Goal: Find specific page/section: Find specific page/section

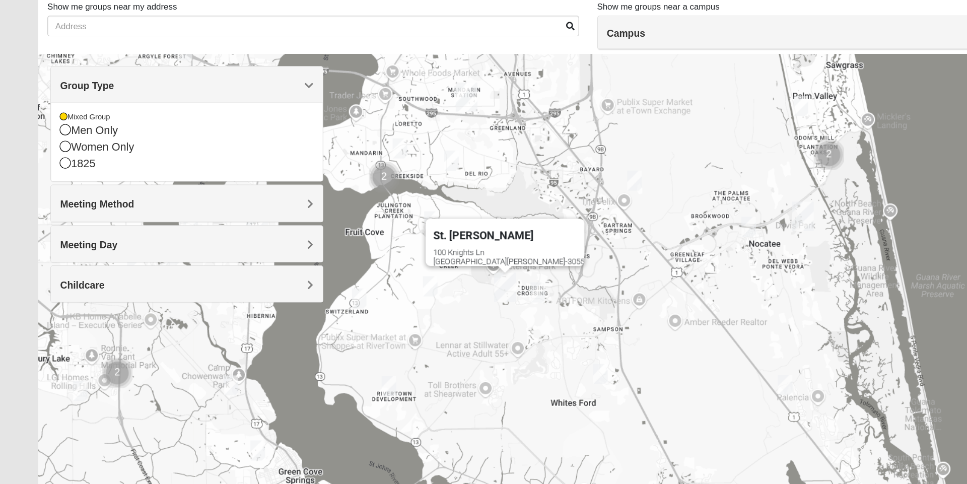
click at [86, 179] on div "Men Only" at bounding box center [155, 179] width 210 height 14
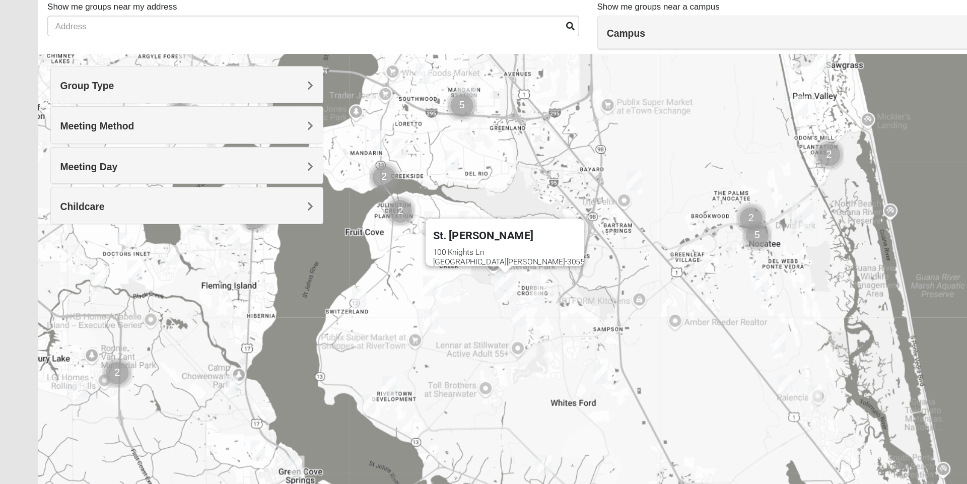
click at [95, 141] on span "Group Type" at bounding box center [72, 141] width 45 height 9
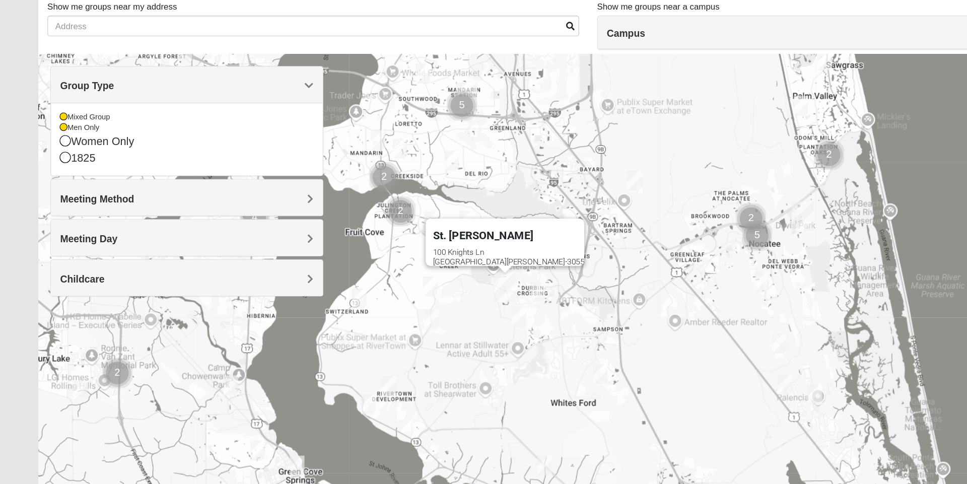
click at [57, 166] on div "Mixed Group" at bounding box center [155, 167] width 210 height 9
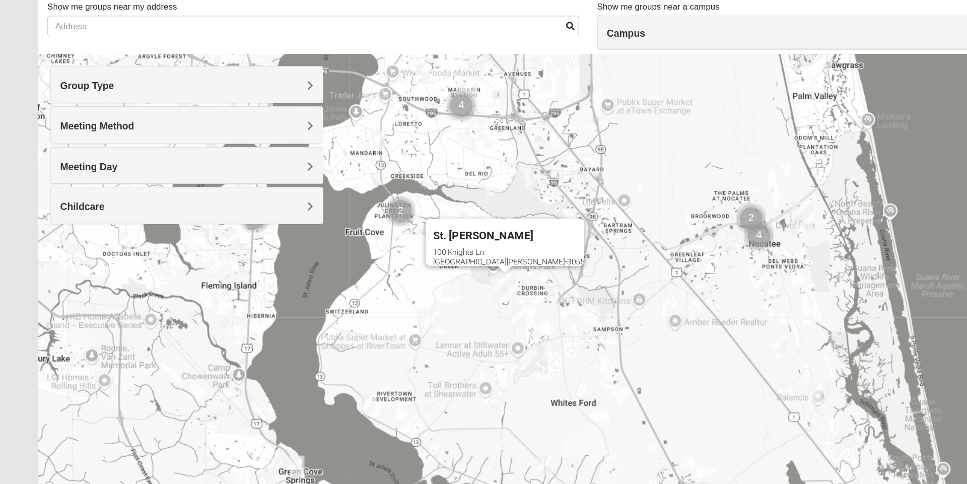
click at [185, 177] on h4 "Meeting Method" at bounding box center [155, 175] width 210 height 10
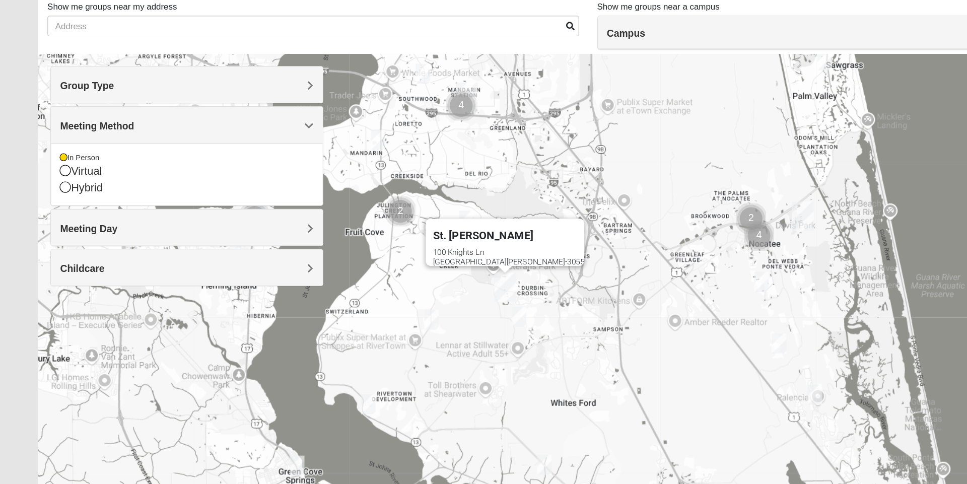
click at [111, 176] on span "Meeting Method" at bounding box center [80, 174] width 61 height 9
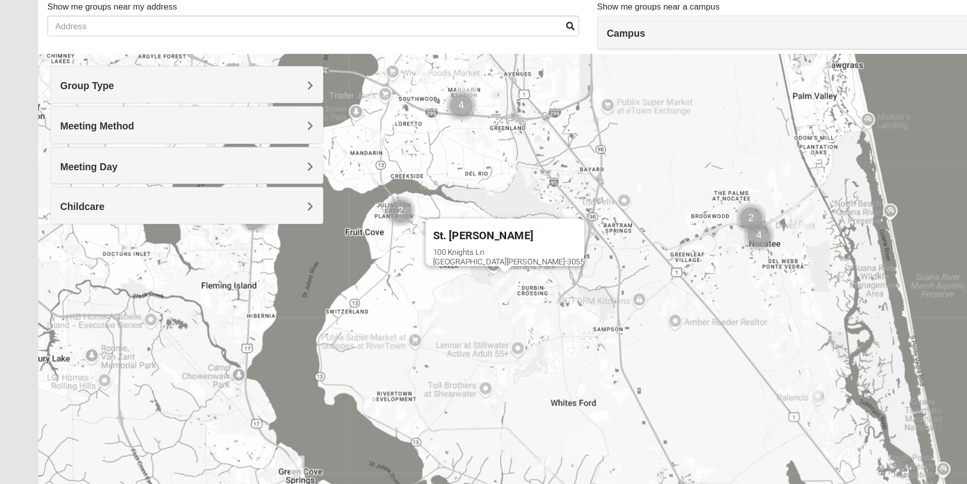
click at [249, 211] on h4 "Meeting Day" at bounding box center [155, 208] width 210 height 10
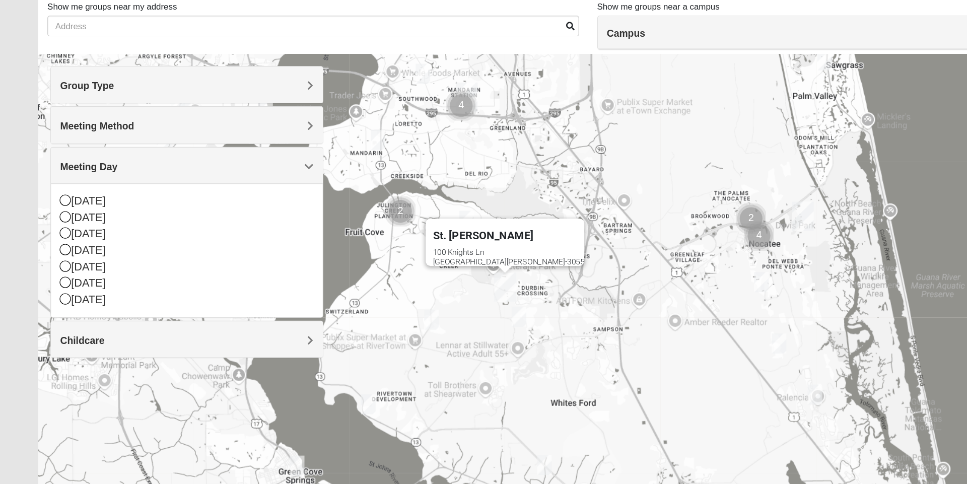
click at [61, 250] on div "[DATE]" at bounding box center [155, 251] width 210 height 14
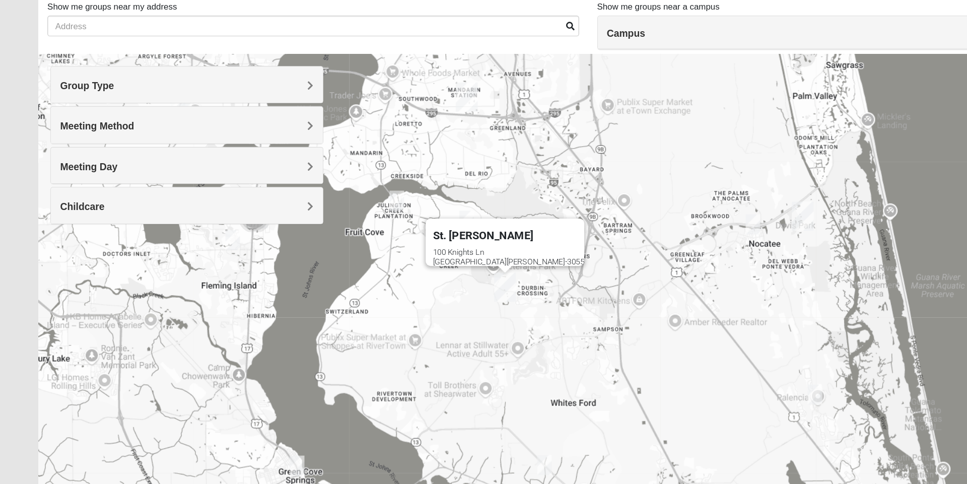
click at [422, 275] on div "[STREET_ADDRESS][PERSON_NAME]" at bounding box center [421, 282] width 125 height 15
click at [420, 303] on img "St. Johns" at bounding box center [418, 308] width 26 height 32
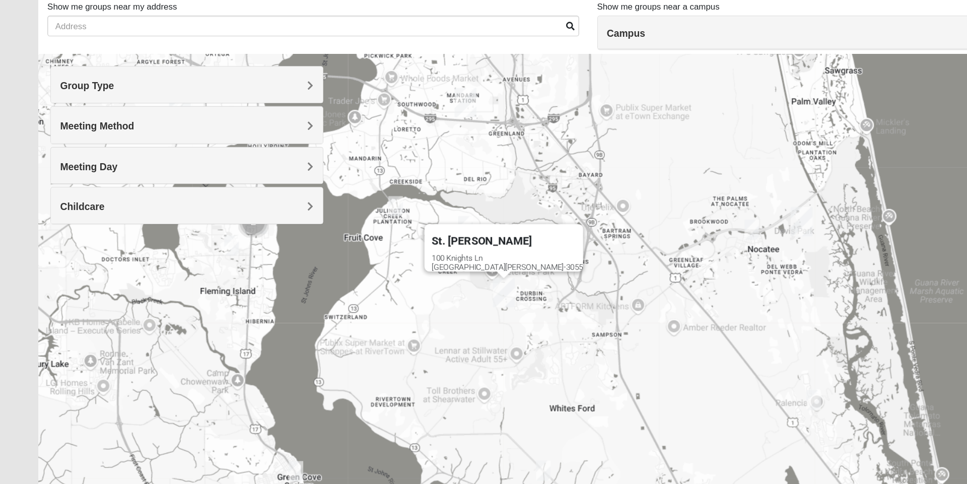
click at [95, 146] on span "Group Type" at bounding box center [72, 141] width 45 height 9
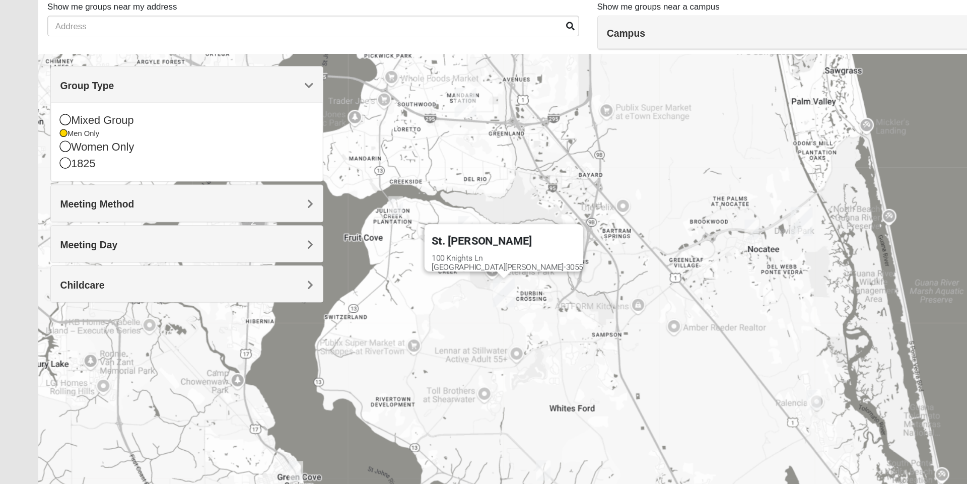
click at [560, 95] on h4 "Campus" at bounding box center [715, 98] width 424 height 10
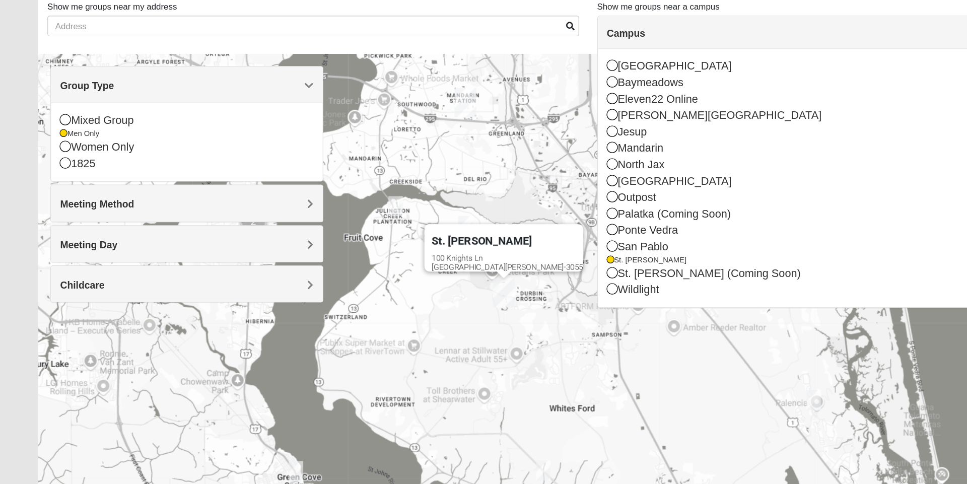
click at [491, 373] on div "St. [PERSON_NAME] [STREET_ADDRESS][PERSON_NAME]" at bounding box center [483, 316] width 903 height 403
click at [419, 314] on img "St. Johns" at bounding box center [417, 313] width 26 height 32
click at [323, 300] on div "St. [PERSON_NAME] [STREET_ADDRESS][PERSON_NAME]" at bounding box center [483, 316] width 903 height 403
click at [261, 141] on div "Group Type" at bounding box center [154, 140] width 225 height 30
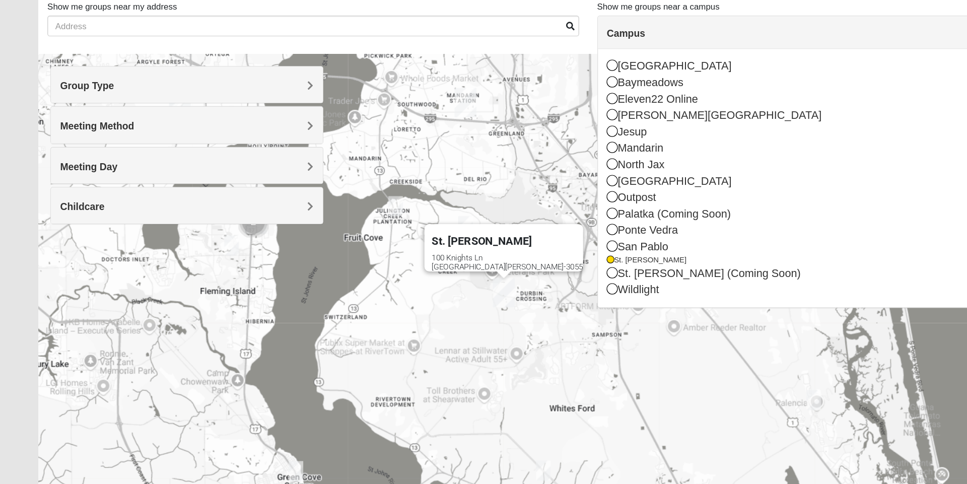
click at [738, 98] on h4 "Campus" at bounding box center [715, 98] width 424 height 10
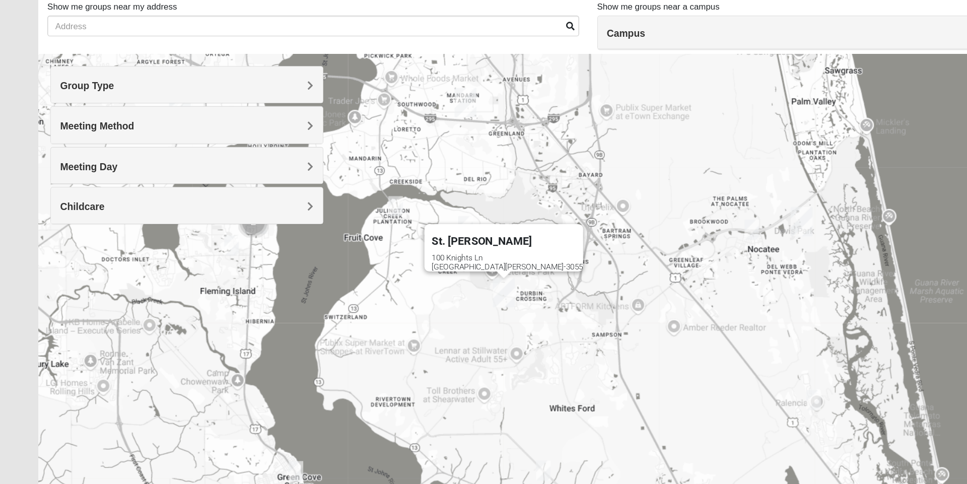
click at [330, 240] on img "Mens Hayes 32259" at bounding box center [328, 241] width 20 height 25
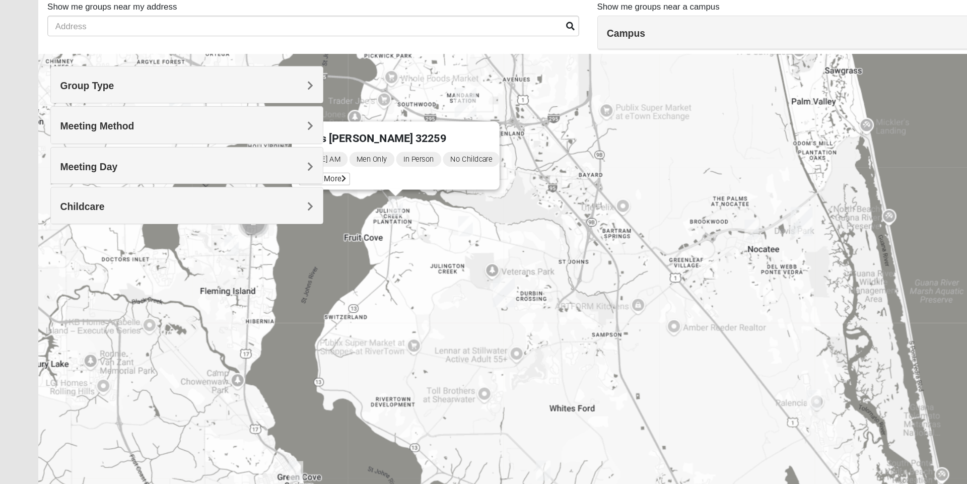
click at [419, 315] on img "St. Johns" at bounding box center [417, 313] width 26 height 32
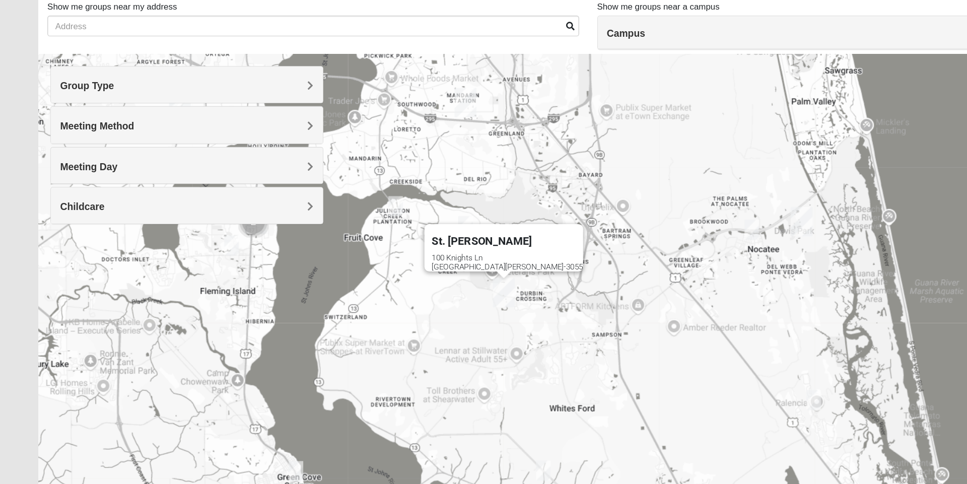
click at [501, 343] on div "St. [PERSON_NAME] [STREET_ADDRESS][PERSON_NAME]" at bounding box center [483, 316] width 903 height 403
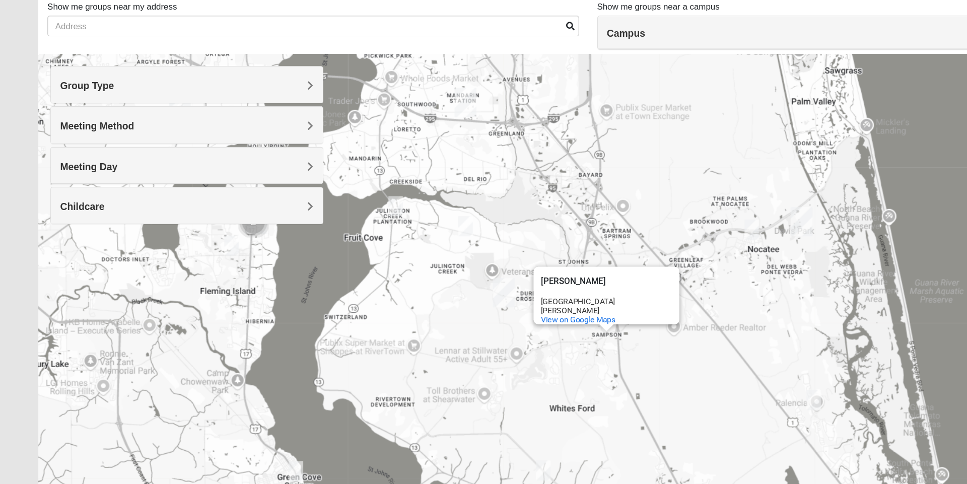
click at [632, 249] on img "Mens Barry 32081" at bounding box center [623, 260] width 20 height 25
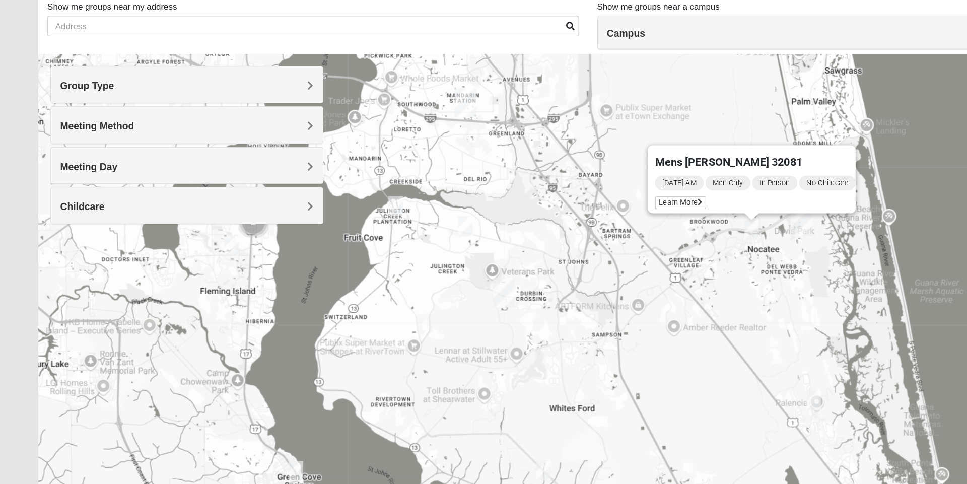
click at [383, 253] on img "Mens Kinnaman/Gerville-Reache 32259" at bounding box center [386, 257] width 20 height 25
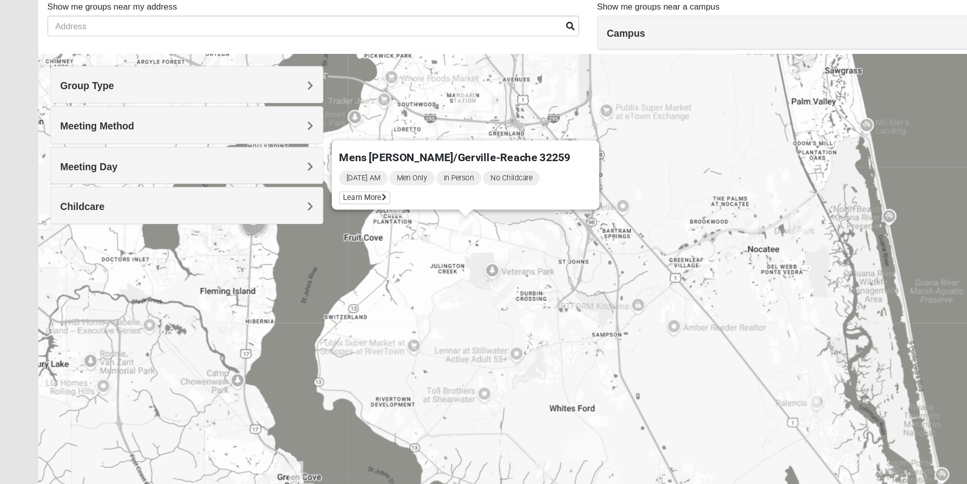
click at [416, 309] on img "St. Johns" at bounding box center [417, 313] width 26 height 32
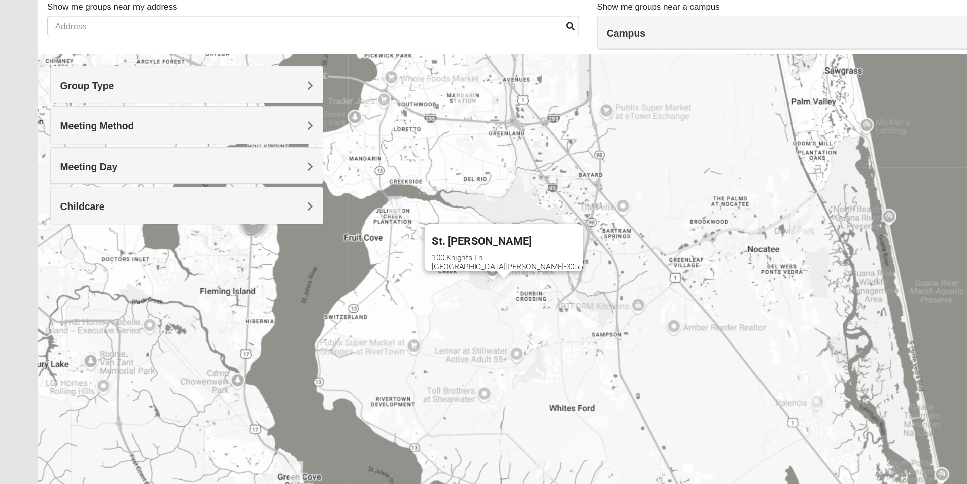
click at [330, 239] on img "Mens Hayes 32259" at bounding box center [328, 241] width 20 height 25
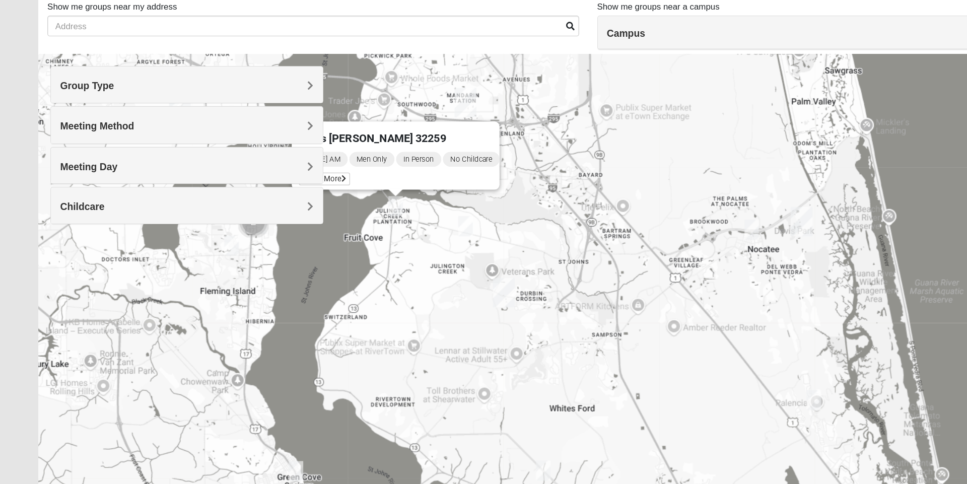
click at [389, 374] on div "Mens [PERSON_NAME] 32259 [DATE] AM Men Only In Person No Childcare Learn More" at bounding box center [483, 316] width 903 height 403
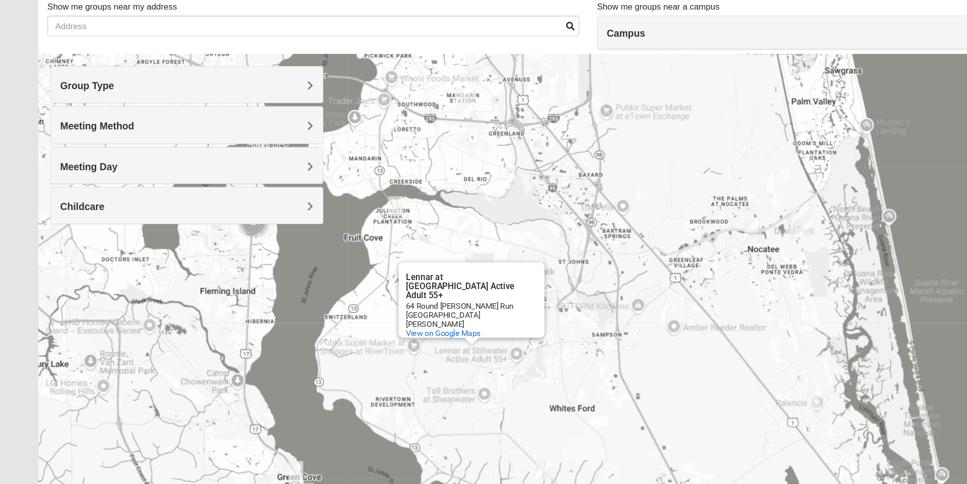
click at [496, 355] on div "Lennar at [GEOGRAPHIC_DATA] Active Adult 55+ Lennar at [GEOGRAPHIC_DATA] Active…" at bounding box center [483, 316] width 903 height 403
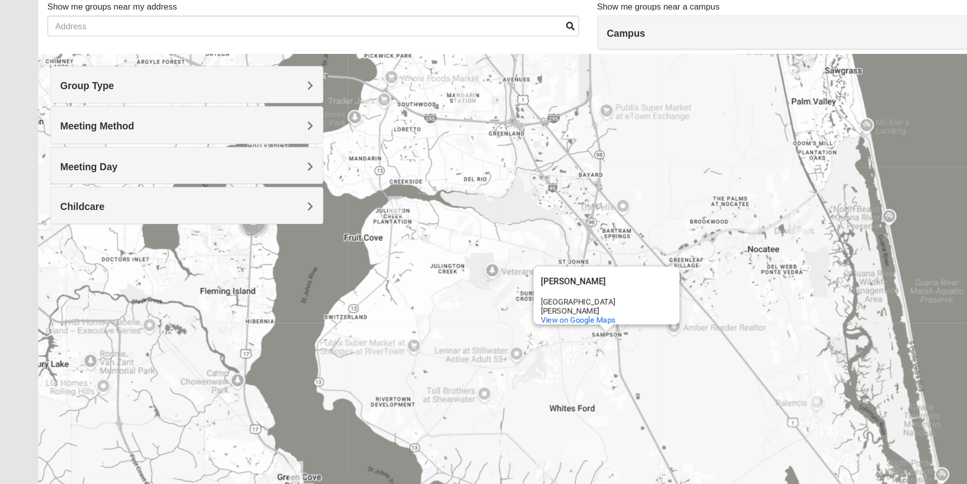
click at [408, 298] on img "St. Johns" at bounding box center [417, 313] width 26 height 32
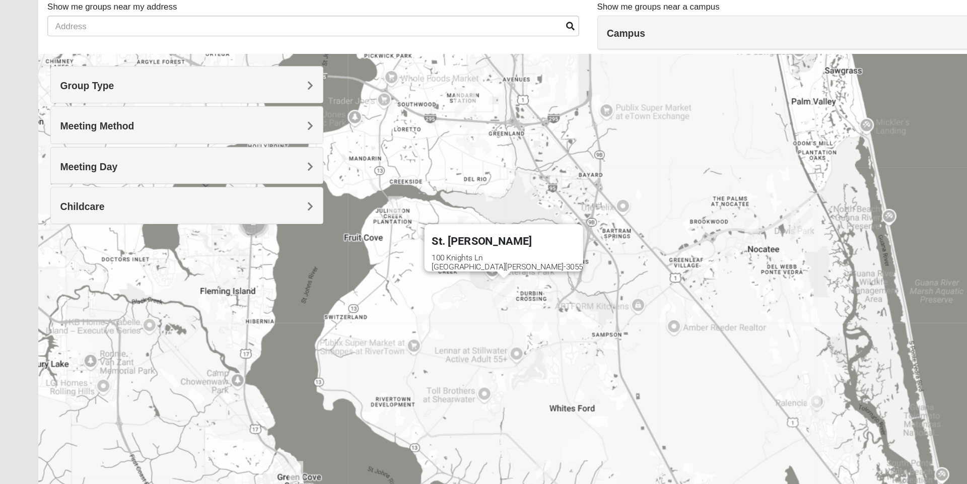
click at [250, 145] on h4 "Group Type" at bounding box center [155, 141] width 210 height 10
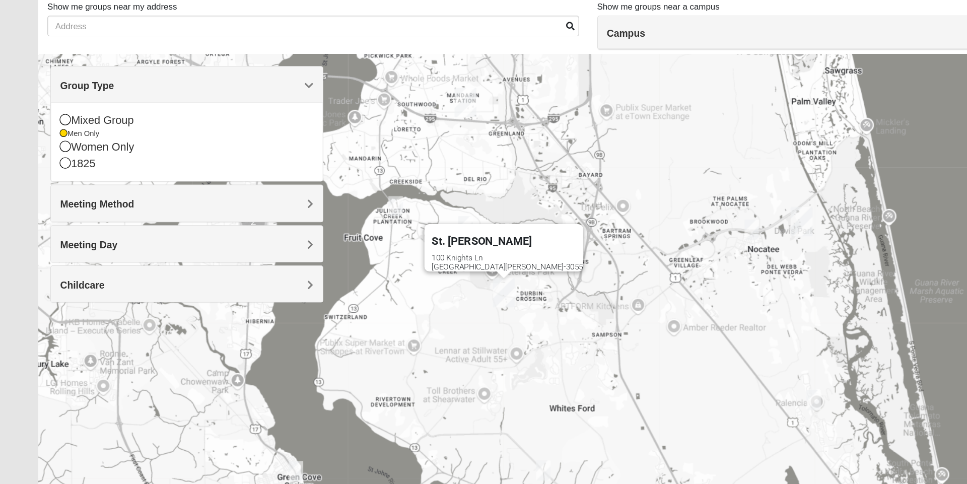
click at [61, 193] on div "Women Only" at bounding box center [155, 192] width 210 height 14
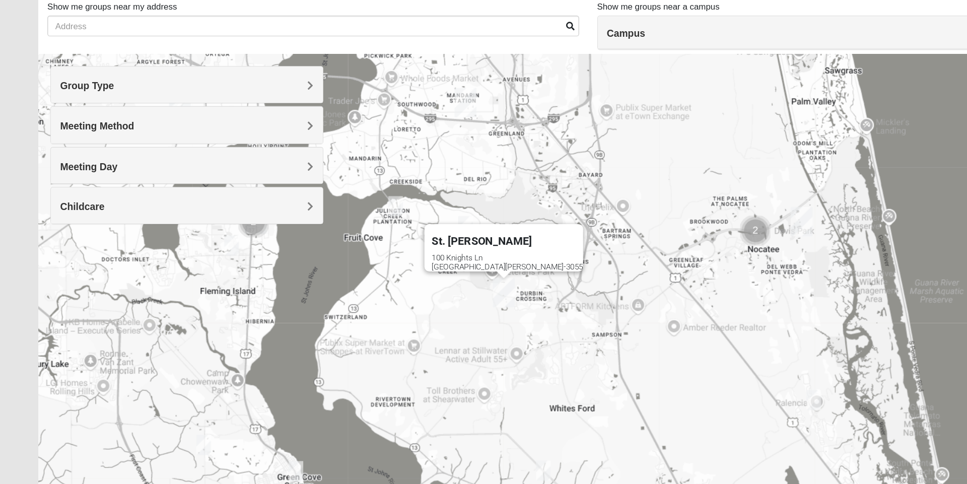
click at [61, 168] on div "Meeting Method" at bounding box center [154, 174] width 225 height 30
click at [117, 141] on h4 "Group Type" at bounding box center [155, 141] width 210 height 10
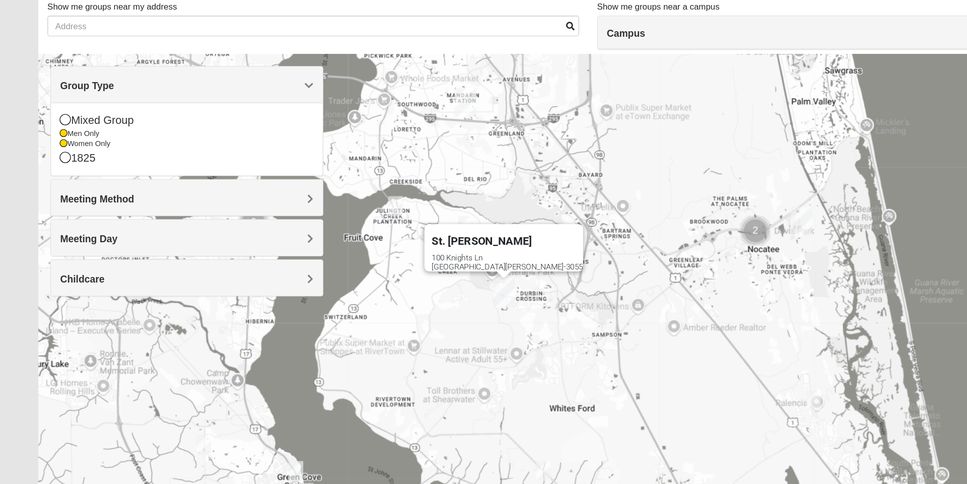
click at [60, 170] on div "Mixed Group" at bounding box center [155, 170] width 210 height 14
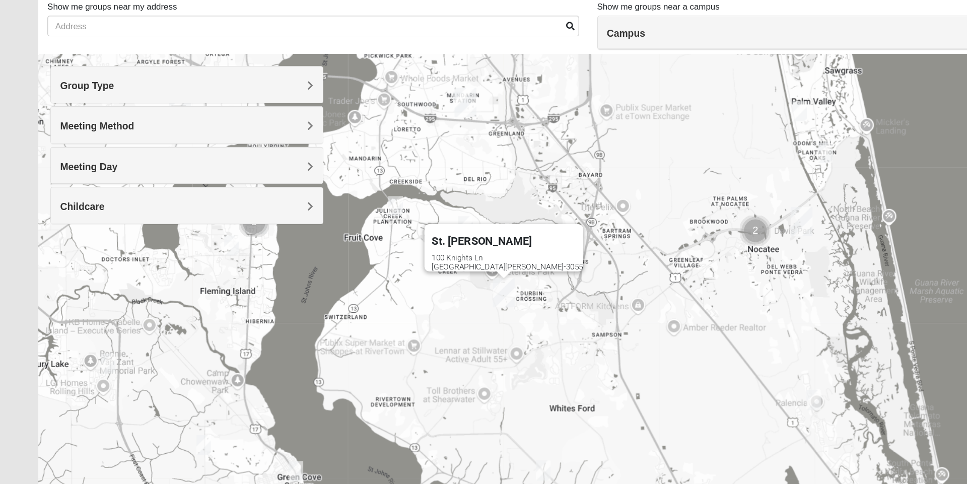
click at [101, 141] on h4 "Group Type" at bounding box center [155, 141] width 210 height 10
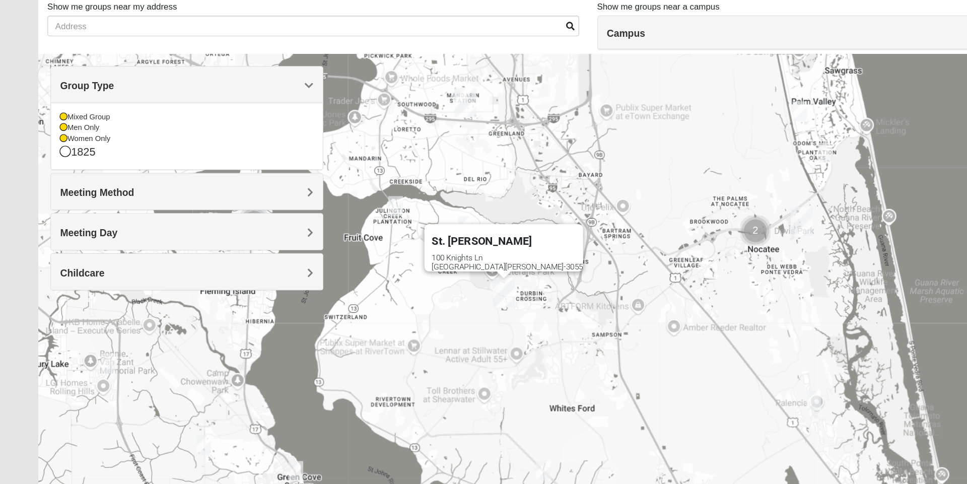
click at [56, 183] on div "Women Only" at bounding box center [155, 185] width 210 height 9
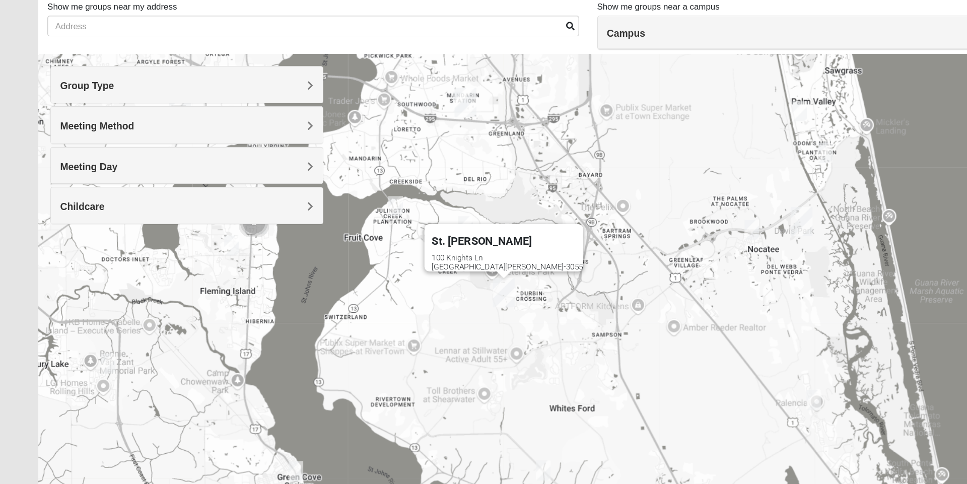
click at [85, 140] on span "Group Type" at bounding box center [72, 141] width 45 height 9
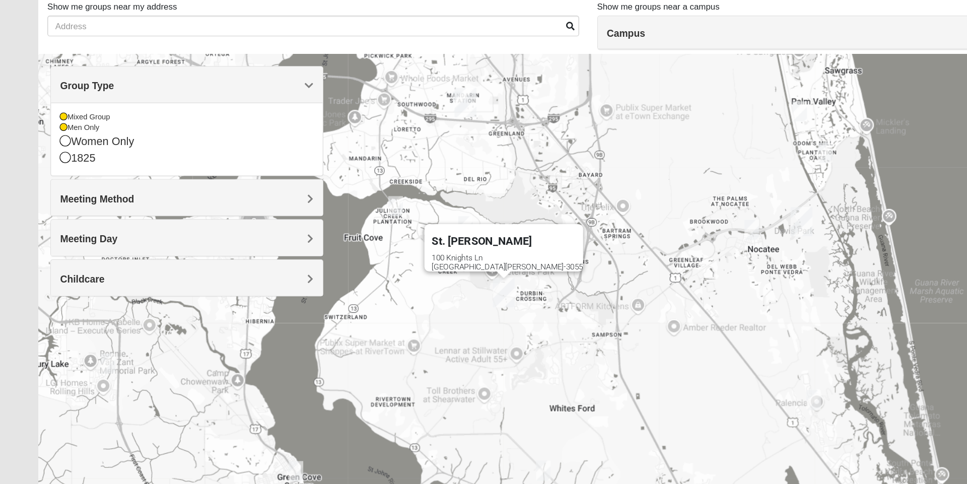
click at [58, 176] on div "Men Only" at bounding box center [155, 176] width 210 height 9
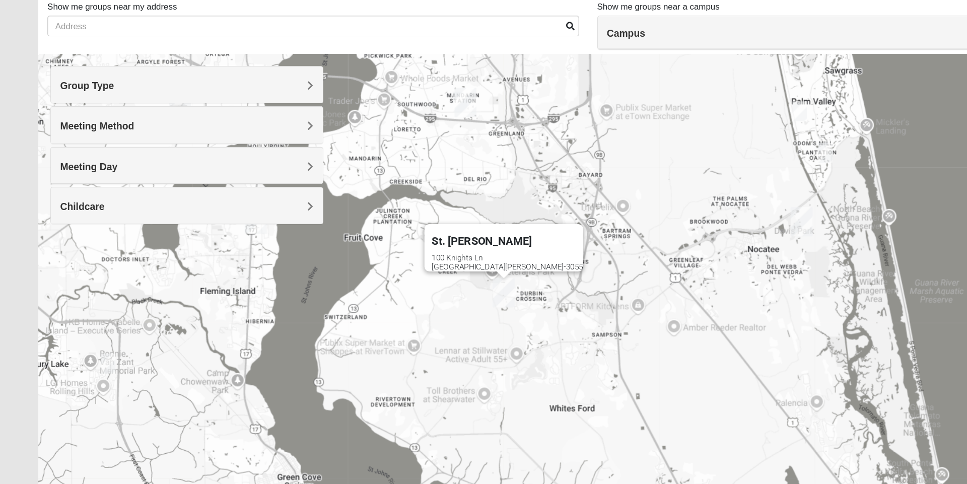
click at [83, 141] on span "Group Type" at bounding box center [72, 141] width 45 height 9
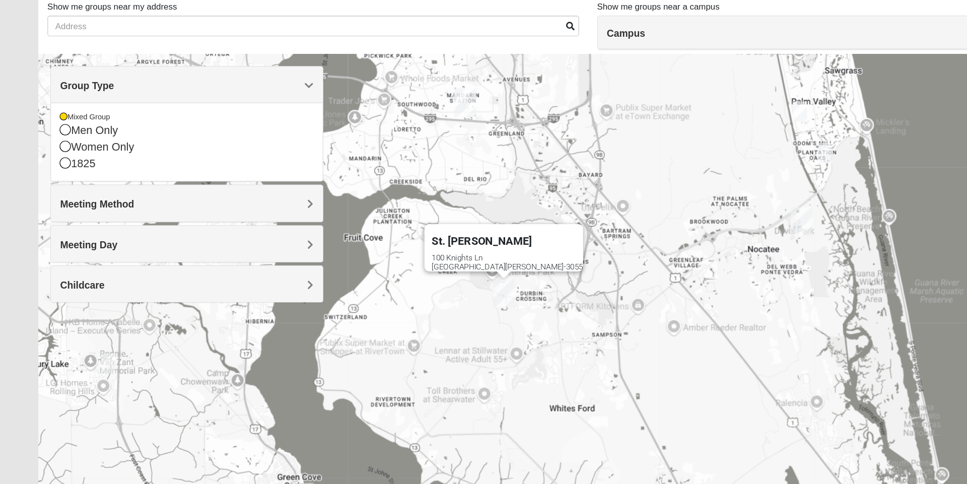
click at [57, 167] on div "Mixed Group" at bounding box center [155, 167] width 210 height 9
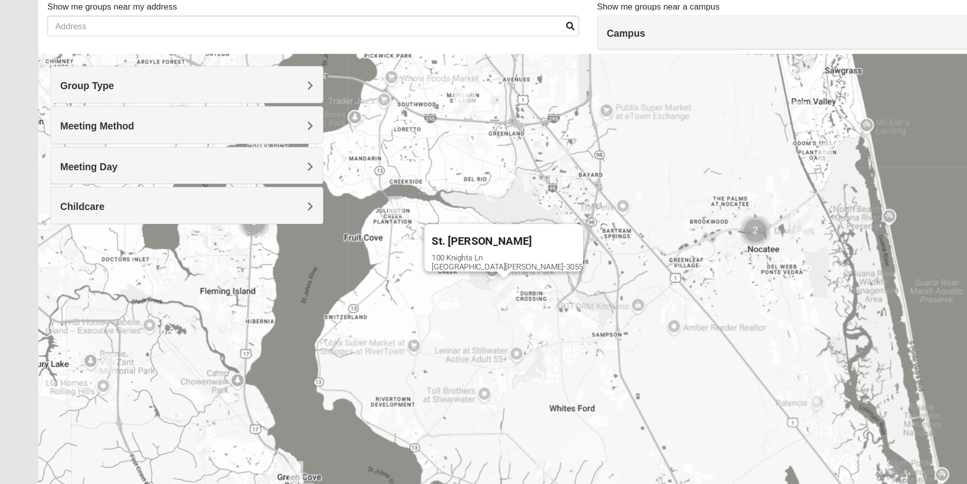
click at [88, 144] on span "Group Type" at bounding box center [72, 141] width 45 height 9
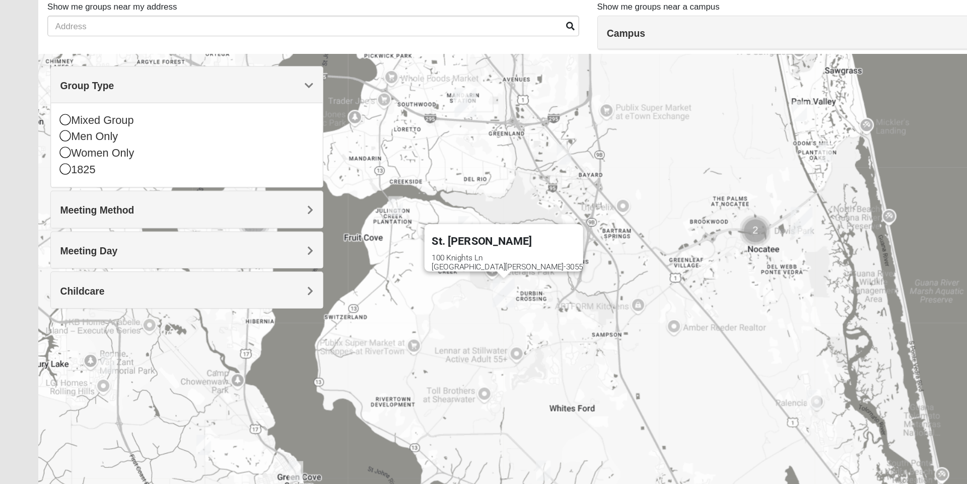
click at [59, 210] on div "1825" at bounding box center [155, 211] width 210 height 14
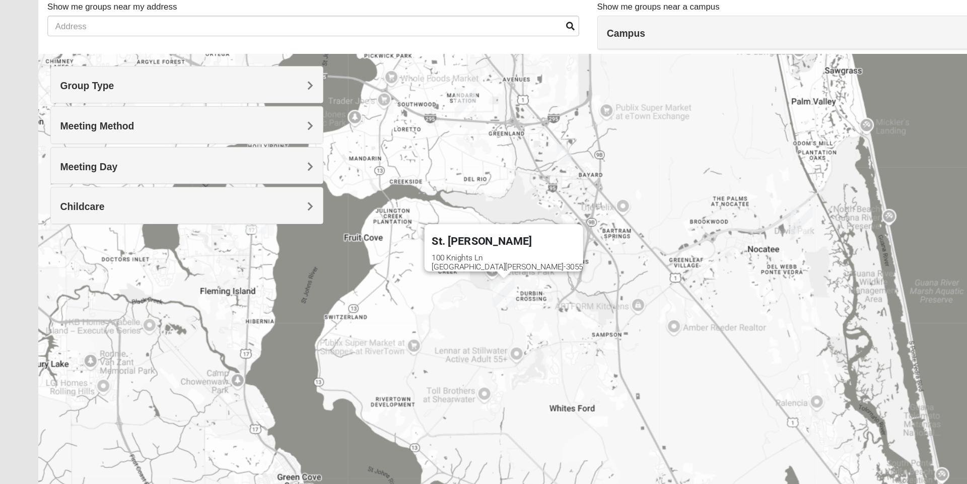
click at [92, 179] on span "Meeting Method" at bounding box center [80, 174] width 61 height 9
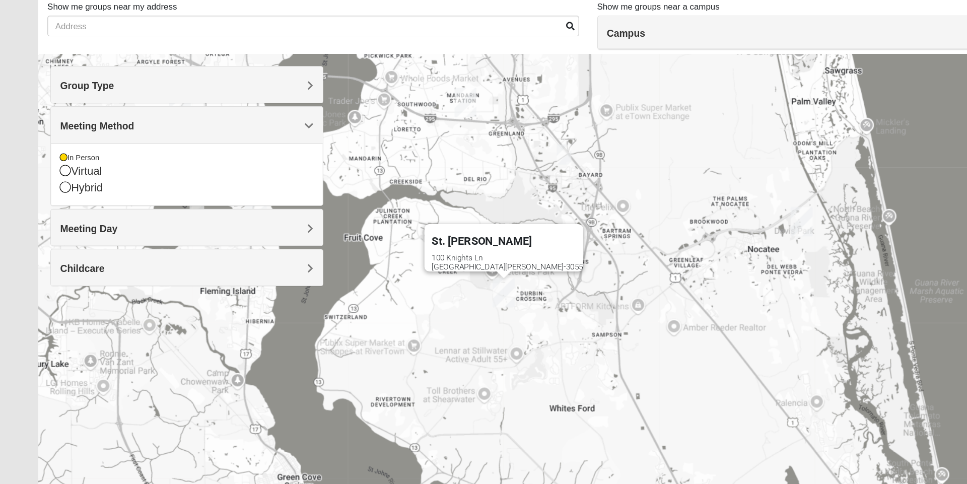
click at [106, 178] on span "Meeting Method" at bounding box center [80, 174] width 61 height 9
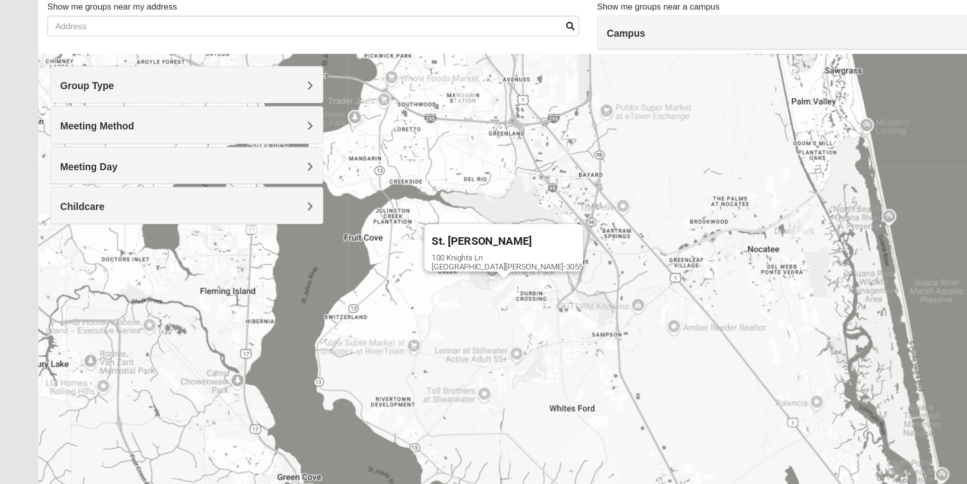
click at [462, 198] on img "1825 Mixed Cutshall 32258" at bounding box center [467, 198] width 20 height 25
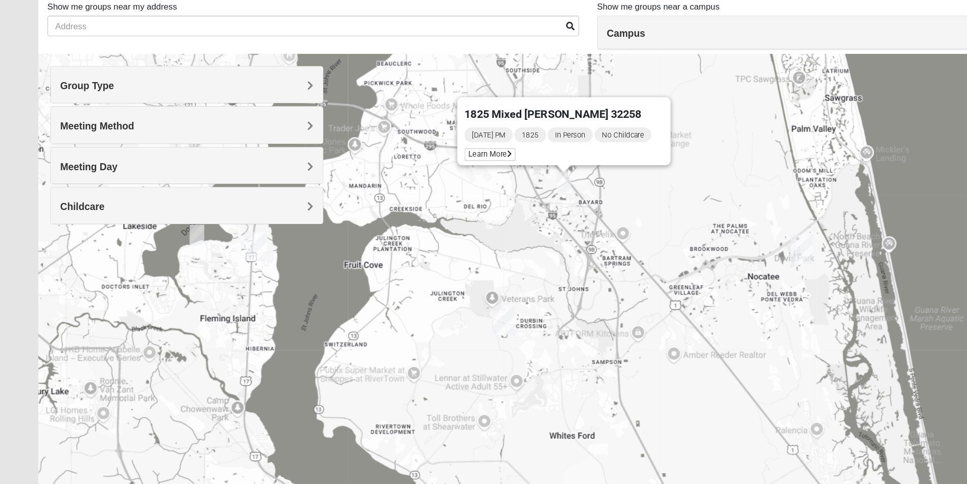
click at [243, 207] on h4 "Meeting Day" at bounding box center [155, 208] width 210 height 10
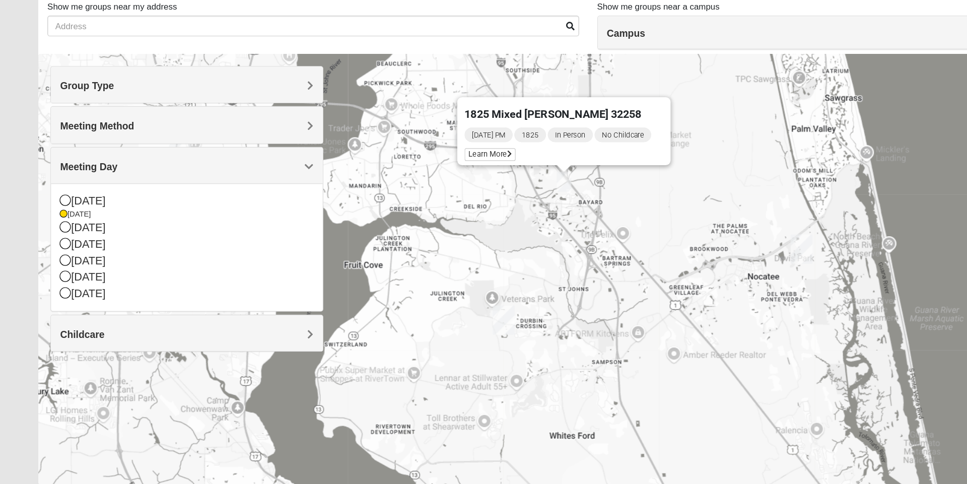
click at [57, 250] on div "[DATE]" at bounding box center [155, 248] width 210 height 9
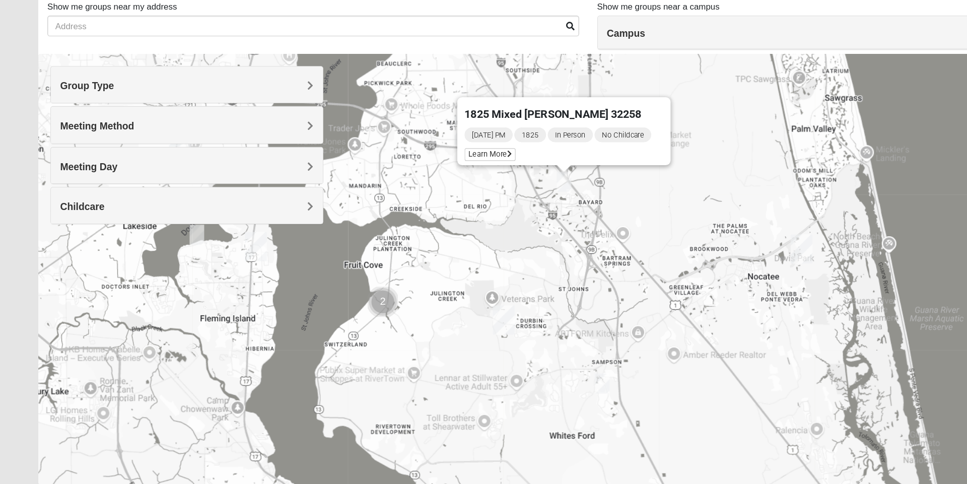
click at [237, 239] on h4 "Childcare" at bounding box center [155, 242] width 210 height 10
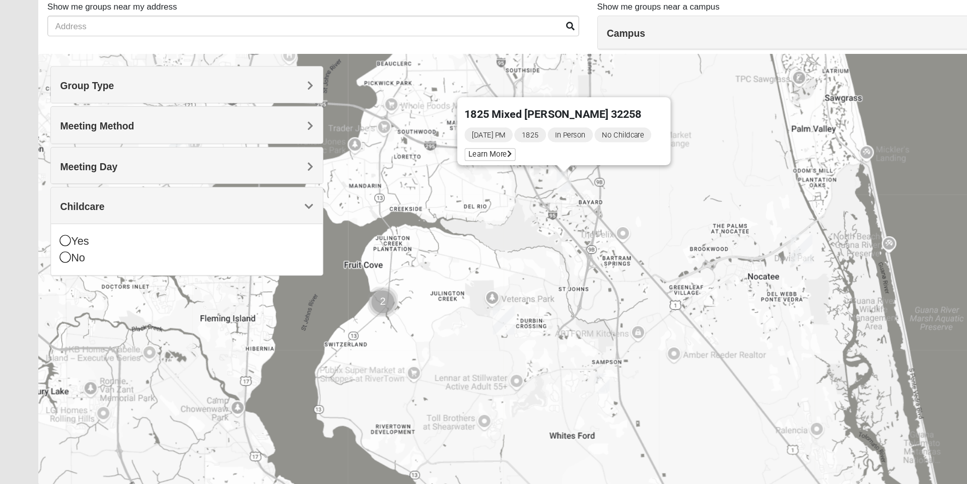
click at [235, 168] on div "Meeting Method" at bounding box center [154, 174] width 225 height 30
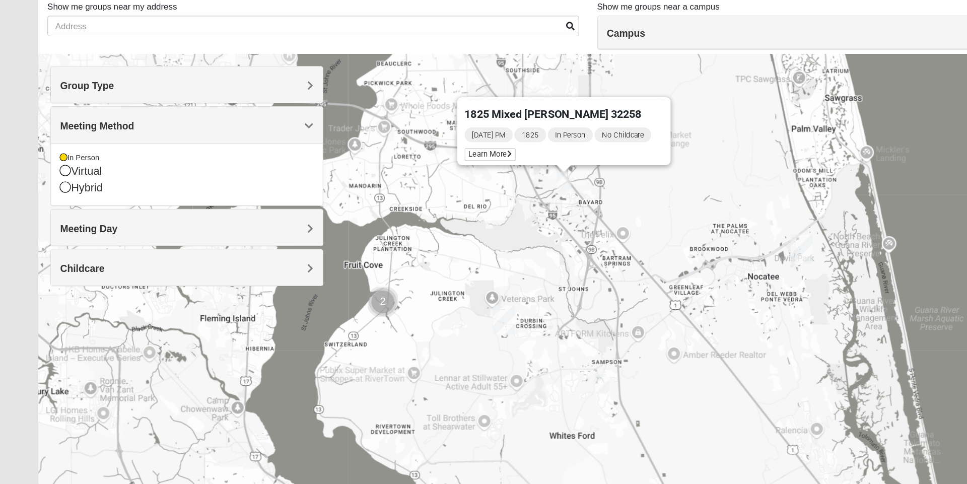
click at [228, 134] on div "Group Type" at bounding box center [154, 140] width 225 height 30
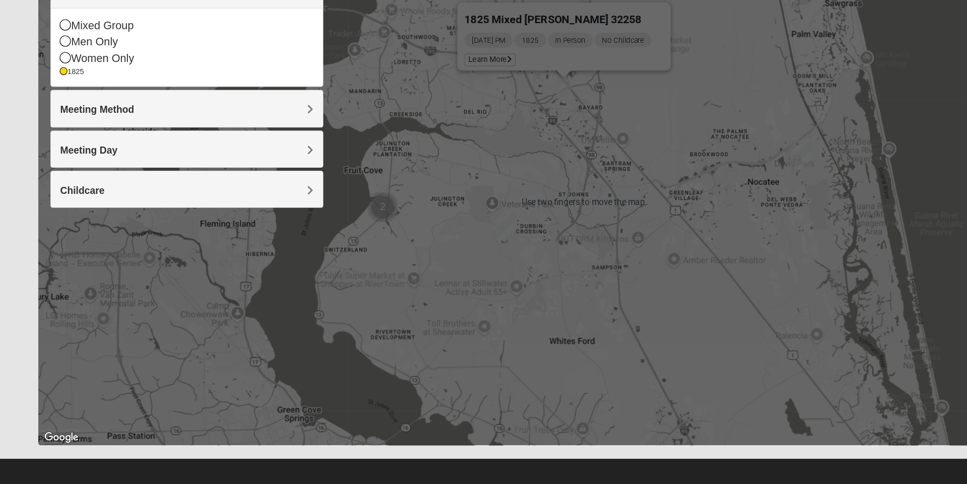
scroll to position [66, 0]
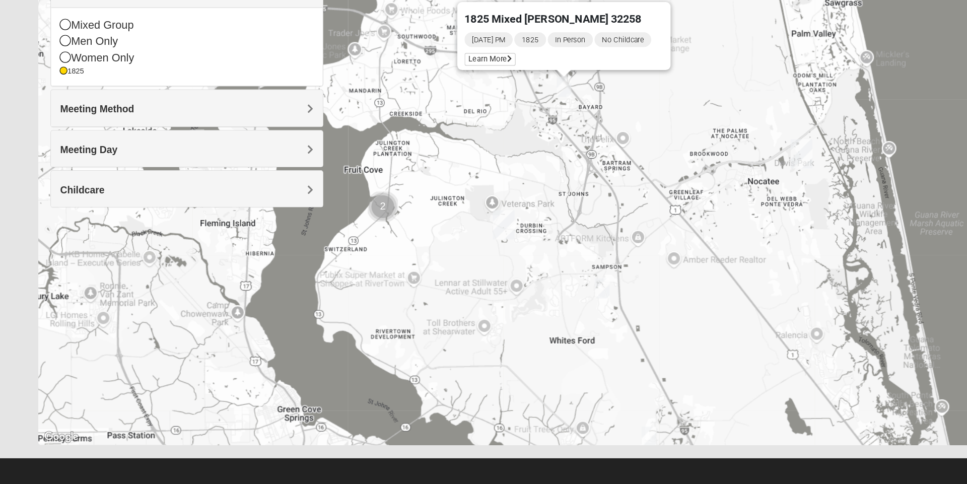
click at [499, 322] on img "1825 Mixed Lovin/Hale 32092" at bounding box center [499, 321] width 20 height 25
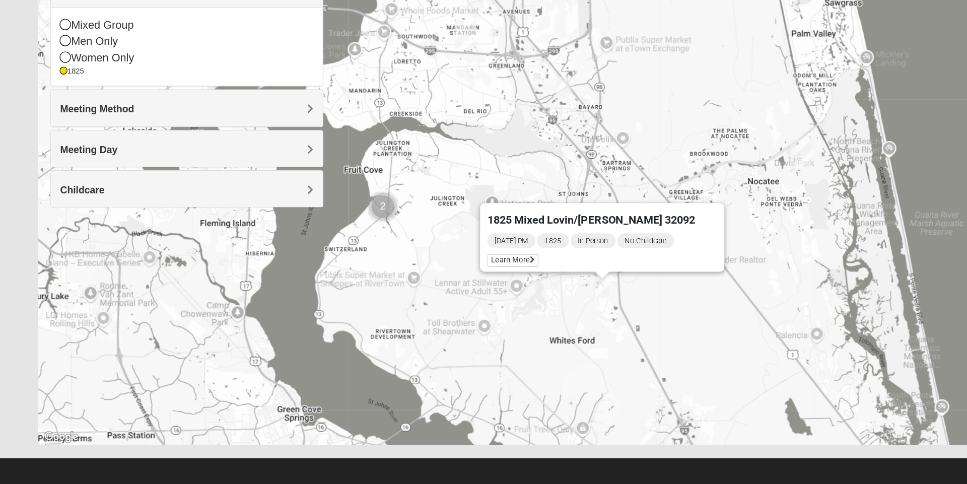
click at [314, 257] on img "Cluster of 2 groups" at bounding box center [317, 253] width 33 height 33
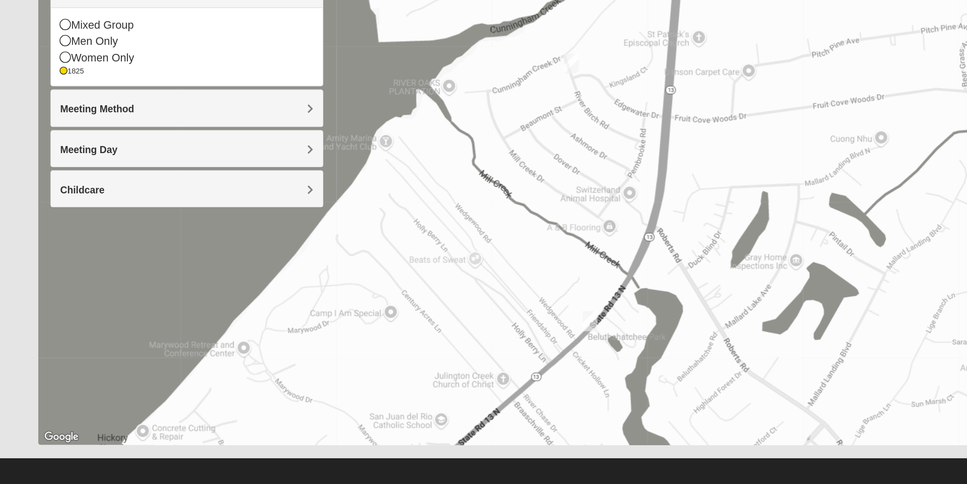
click at [495, 340] on img "1825 Mixed Faletra 32259" at bounding box center [489, 348] width 20 height 25
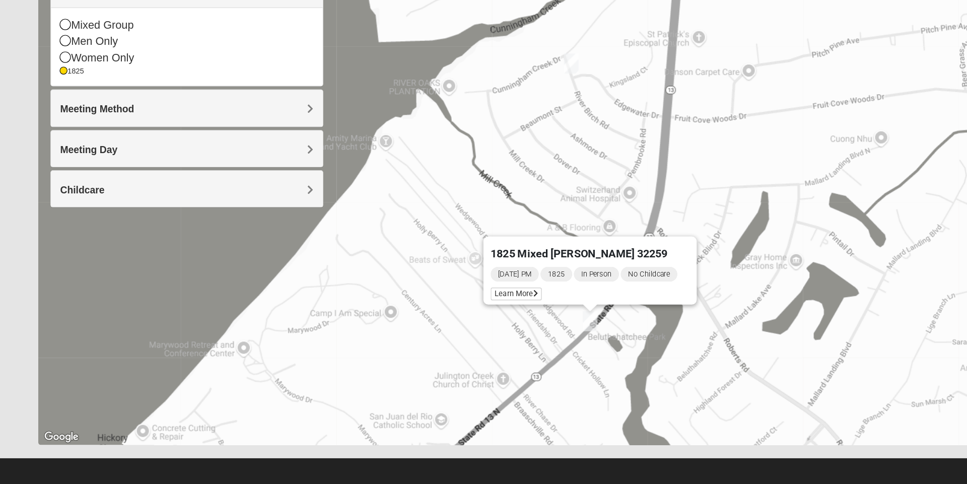
click at [470, 130] on img "1825 Mixed Lokey 32259" at bounding box center [473, 135] width 20 height 25
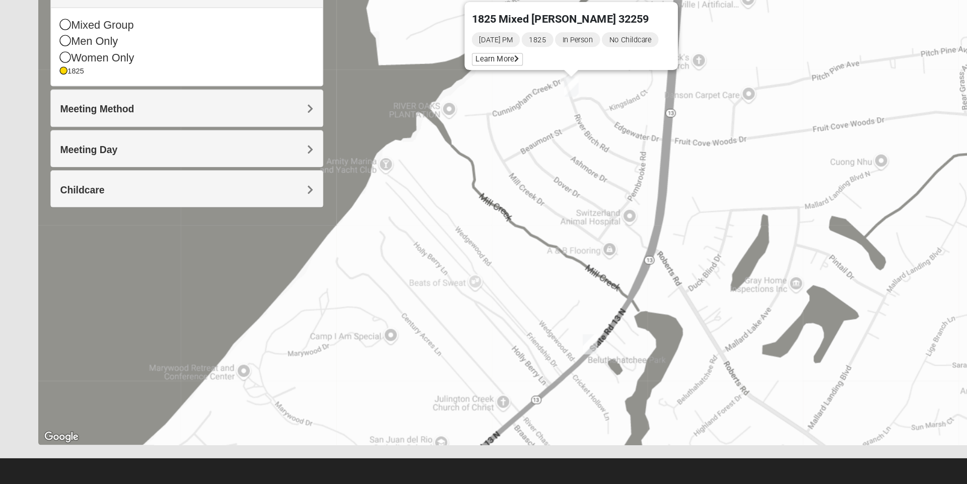
click at [480, 364] on img "1825 Mixed Faletra 32259" at bounding box center [489, 367] width 20 height 25
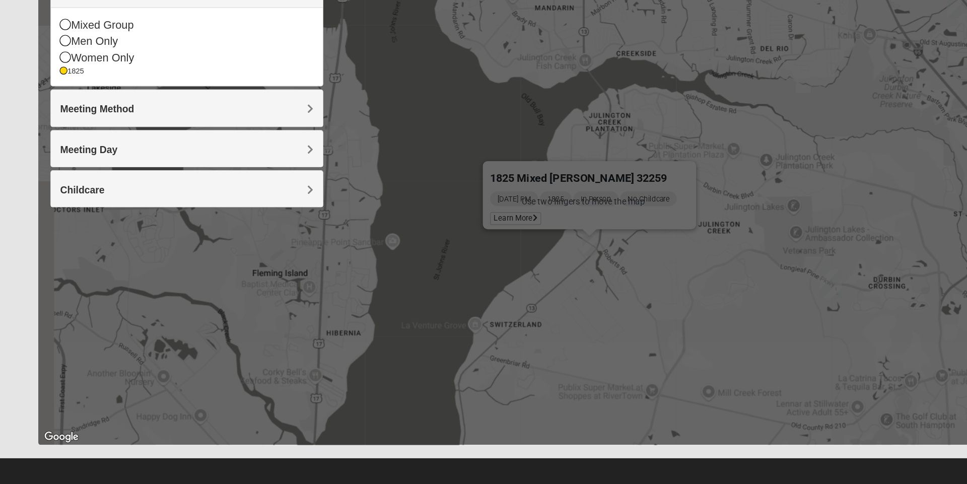
scroll to position [70, 0]
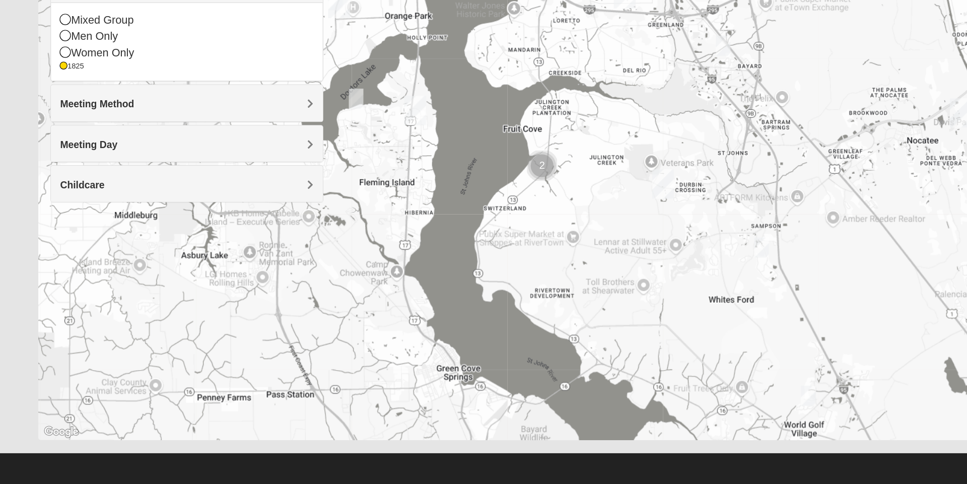
click at [52, 126] on icon at bounding box center [54, 125] width 9 height 9
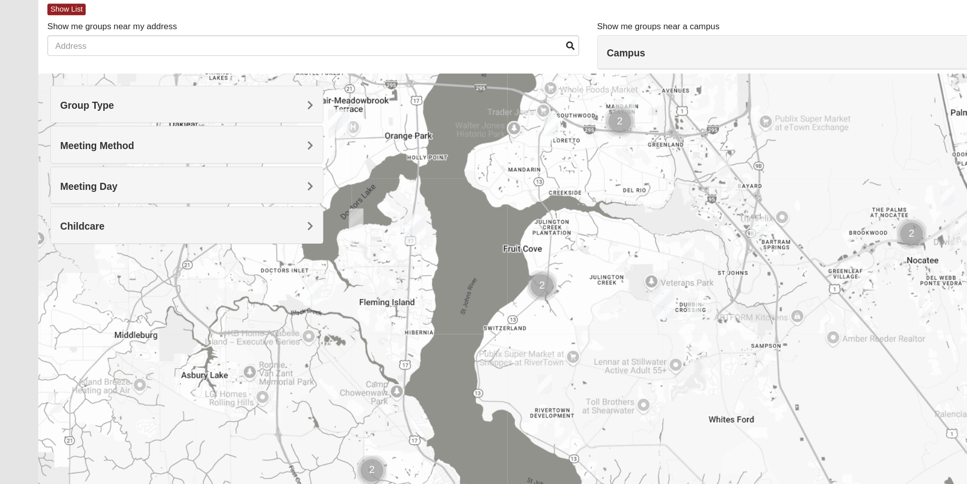
scroll to position [53, 0]
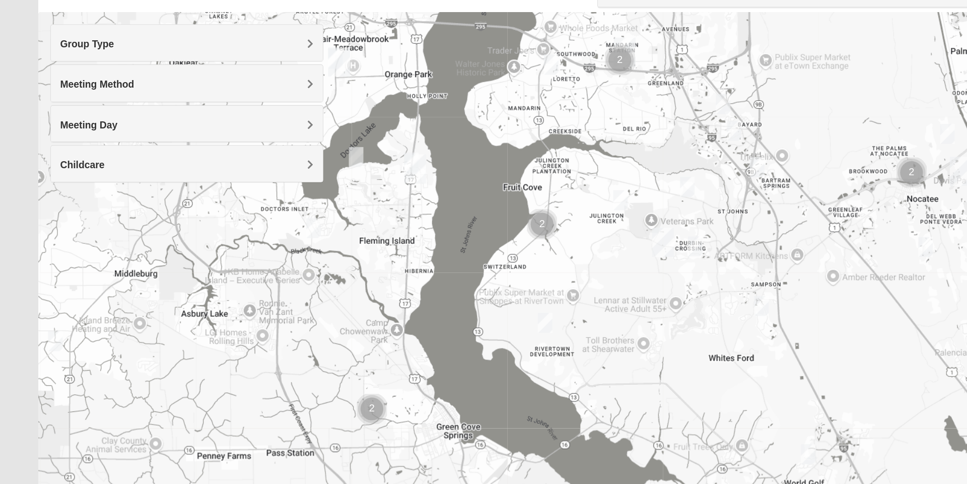
click at [452, 316] on img "Womens Caro 32259" at bounding box center [452, 319] width 20 height 25
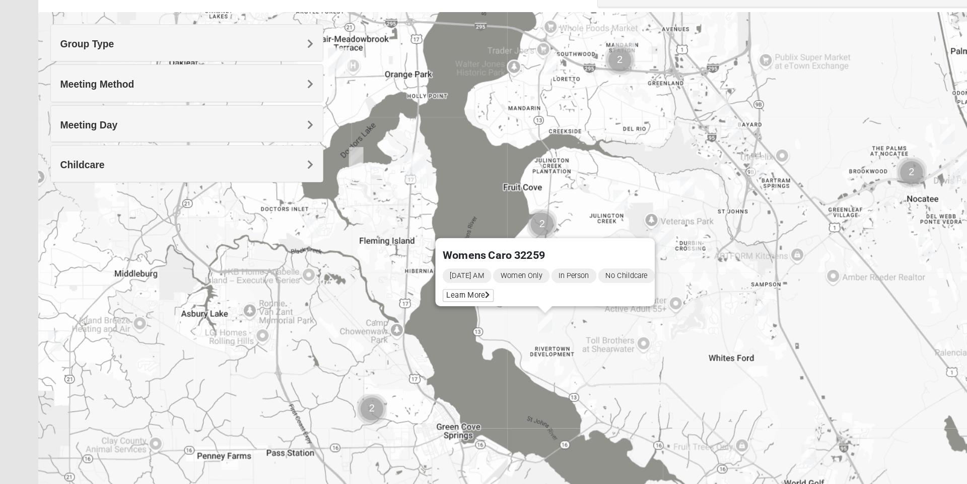
click at [262, 158] on div "Meeting Day" at bounding box center [154, 154] width 225 height 30
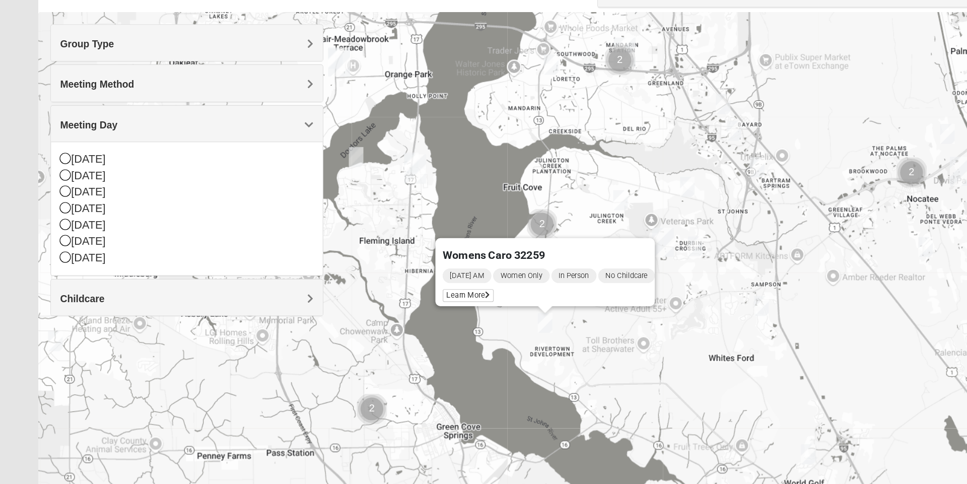
click at [262, 151] on div "Meeting Day" at bounding box center [154, 154] width 225 height 30
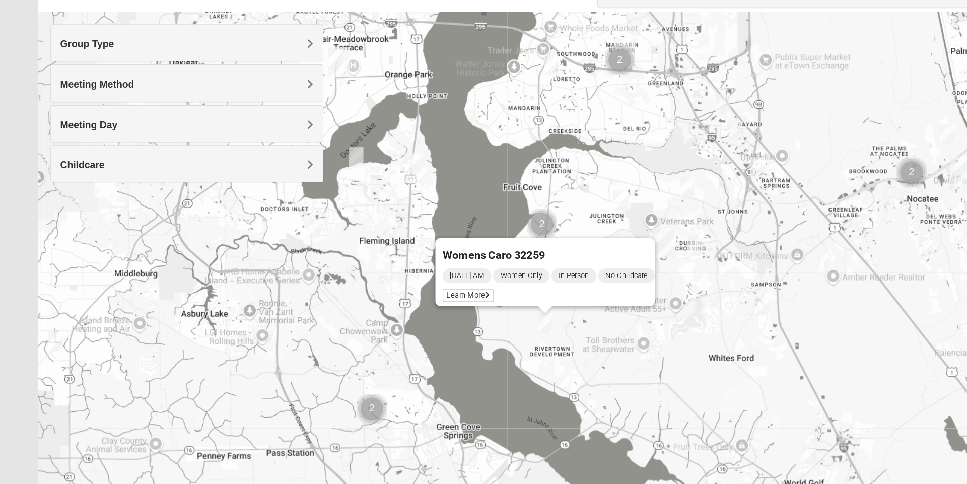
click at [111, 122] on span "Meeting Method" at bounding box center [80, 121] width 61 height 9
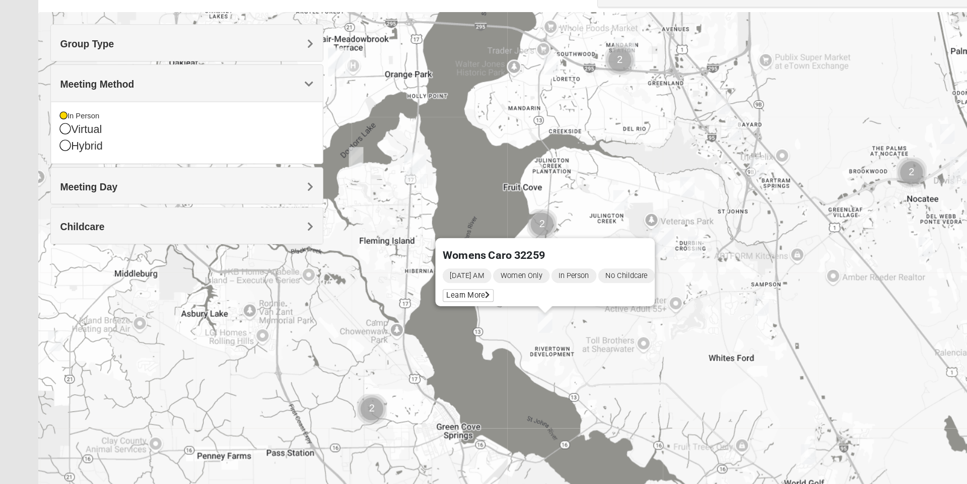
click at [249, 126] on div "Meeting Method" at bounding box center [154, 120] width 225 height 30
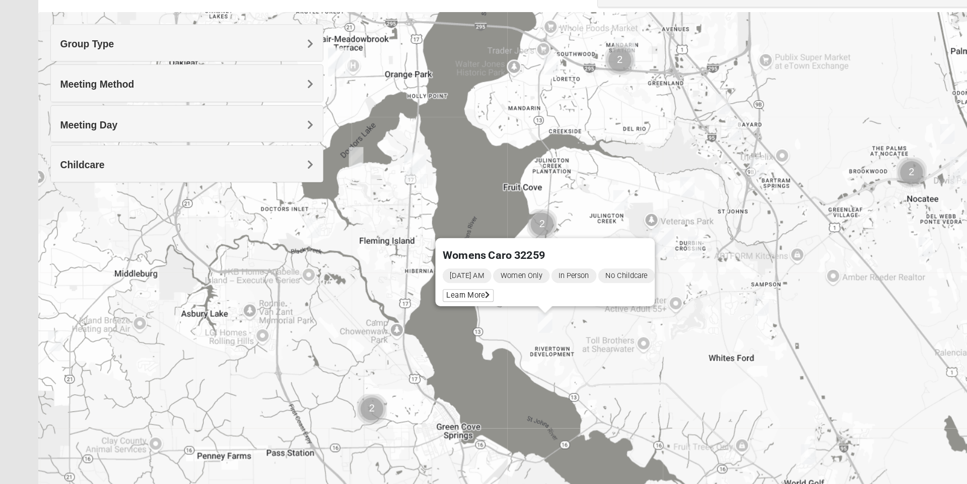
click at [249, 89] on h4 "Group Type" at bounding box center [155, 88] width 210 height 10
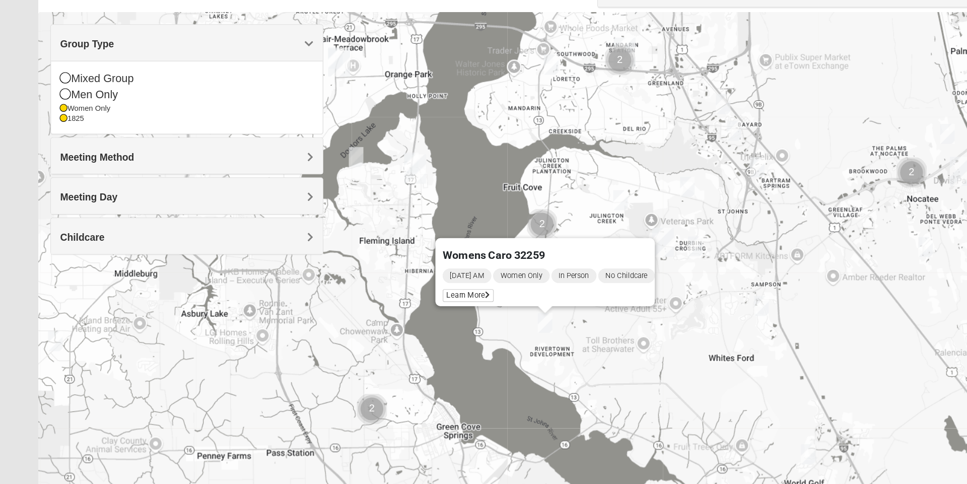
click at [60, 116] on div "Mixed Group" at bounding box center [155, 117] width 210 height 14
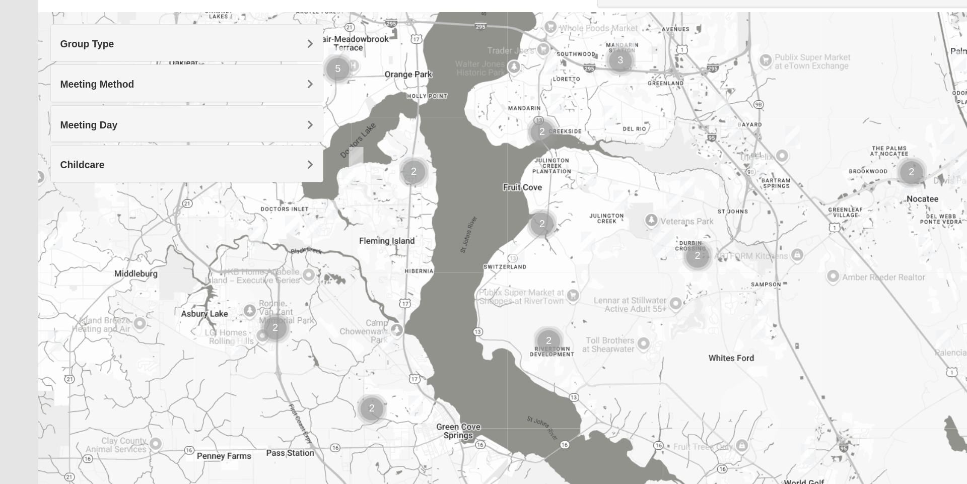
click at [453, 334] on img "Cluster of 2 groups" at bounding box center [454, 334] width 33 height 33
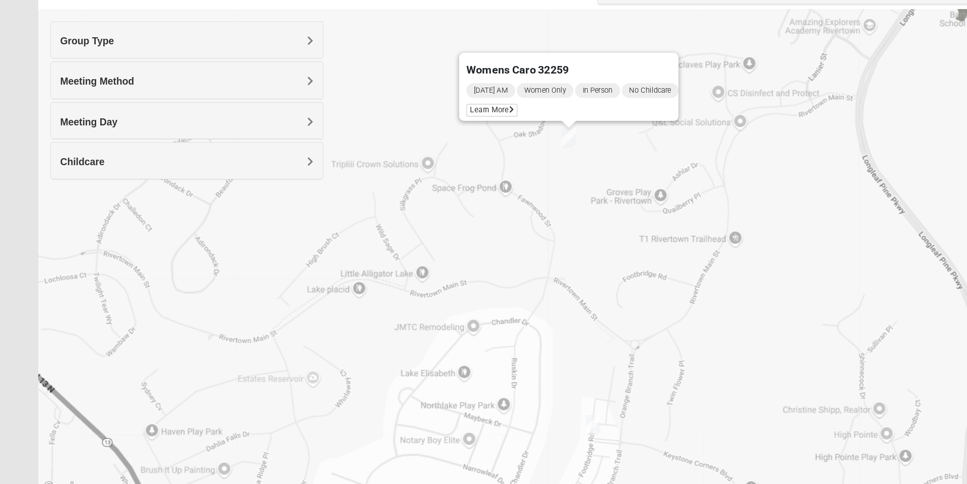
click at [253, 84] on h4 "Group Type" at bounding box center [155, 88] width 210 height 10
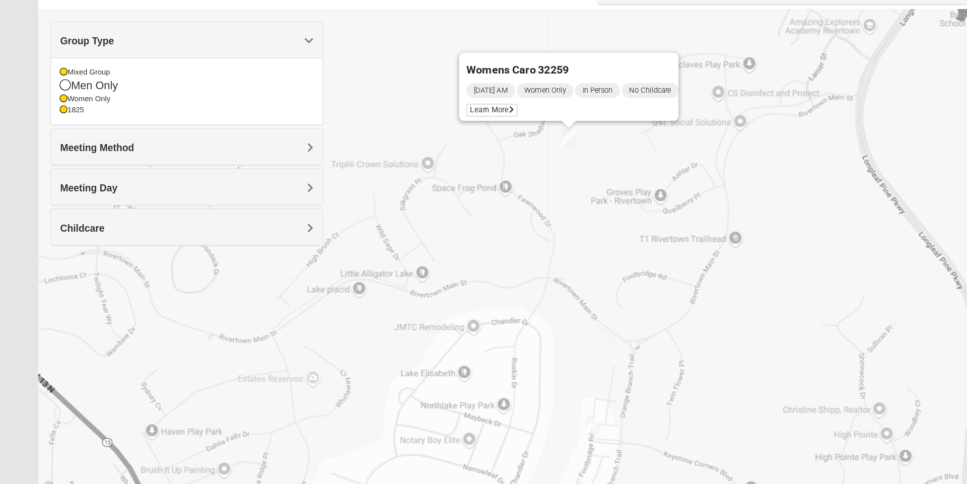
click at [247, 173] on h4 "Meeting Method" at bounding box center [155, 177] width 210 height 10
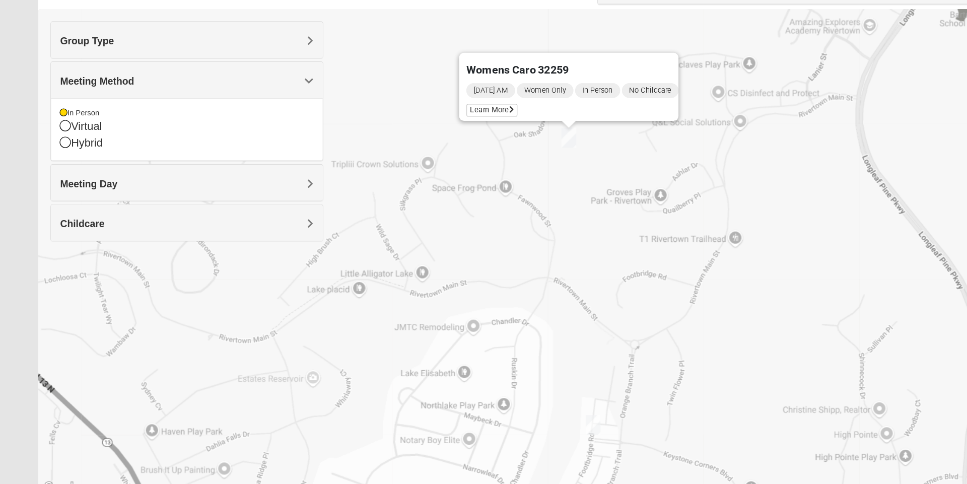
click at [249, 201] on h4 "Meeting Day" at bounding box center [155, 206] width 210 height 10
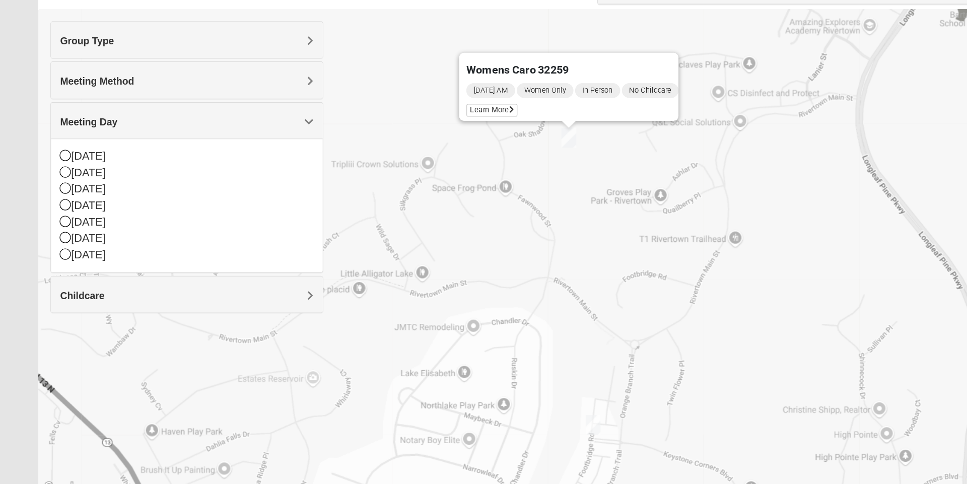
click at [60, 224] on div "[DATE]" at bounding box center [155, 225] width 210 height 14
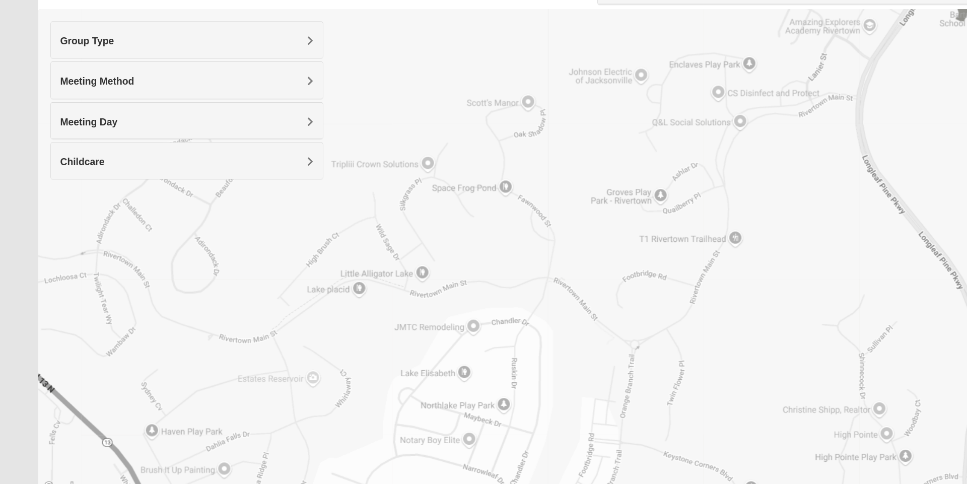
click at [251, 184] on h4 "Childcare" at bounding box center [155, 188] width 210 height 10
click at [62, 230] on div "No" at bounding box center [155, 231] width 210 height 14
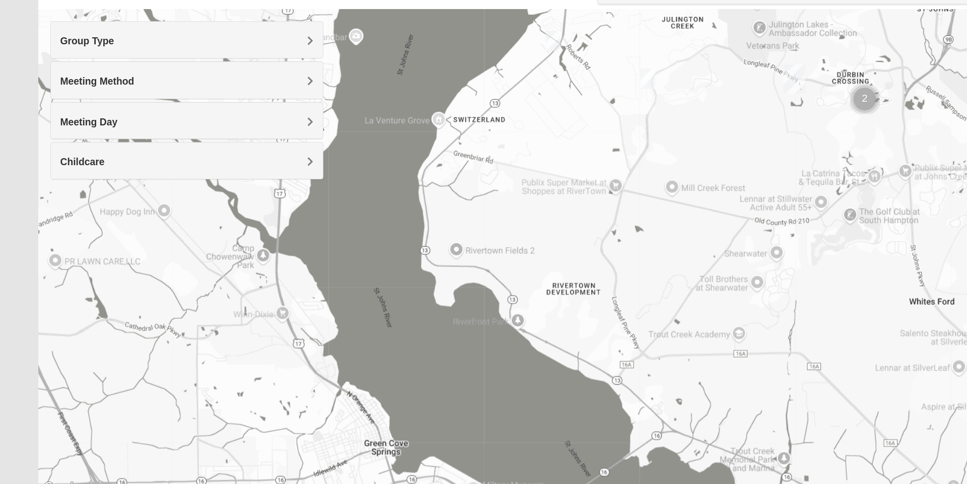
click at [645, 359] on div at bounding box center [483, 262] width 903 height 403
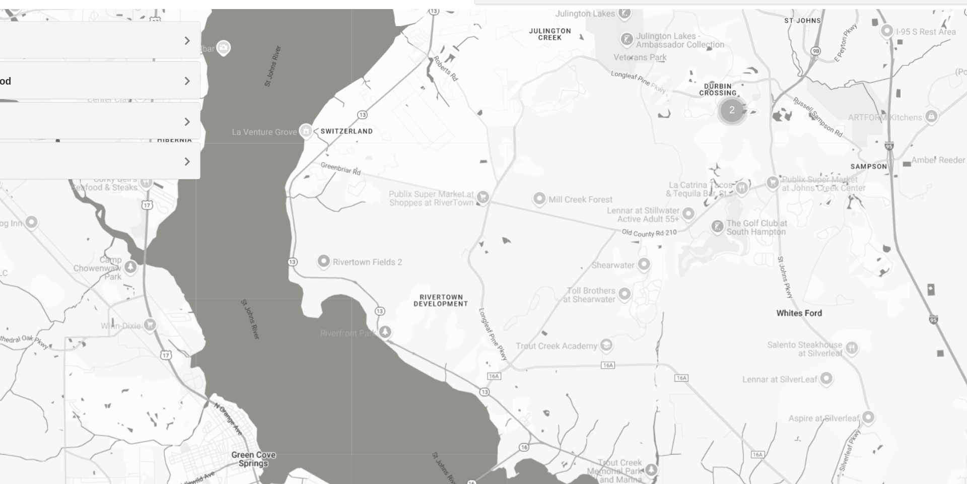
click at [528, 129] on img "Mixed Hayes 32259" at bounding box center [529, 128] width 20 height 25
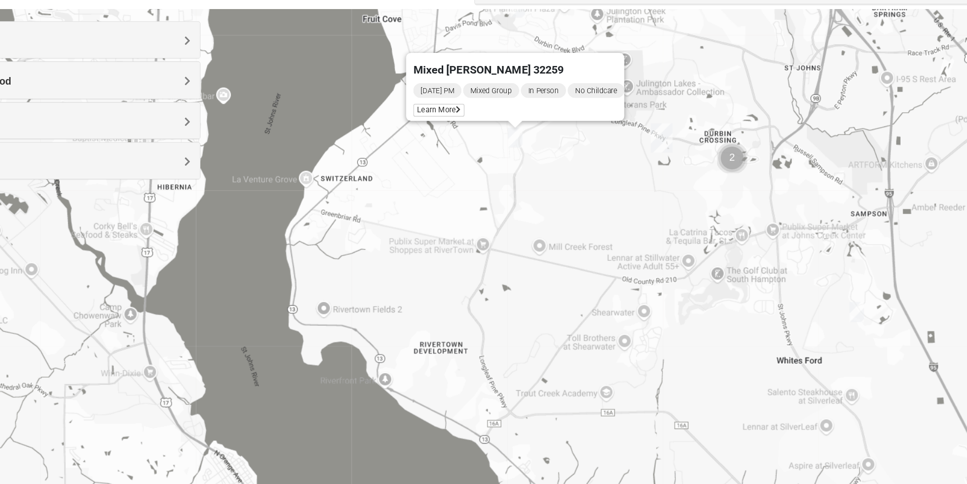
click at [582, 206] on div "Mixed [PERSON_NAME] 32259 [DATE] PM Mixed Group In Person No Childcare Learn Mo…" at bounding box center [483, 262] width 903 height 403
click at [563, 176] on div "Mixed [PERSON_NAME] 32259 [DATE] PM Mixed Group In Person No Childcare Learn Mo…" at bounding box center [483, 262] width 903 height 403
click at [582, 197] on div "Mixed [PERSON_NAME] 32259 [DATE] PM Mixed Group In Person No Childcare Learn Mo…" at bounding box center [483, 262] width 903 height 403
